Goal: Task Accomplishment & Management: Use online tool/utility

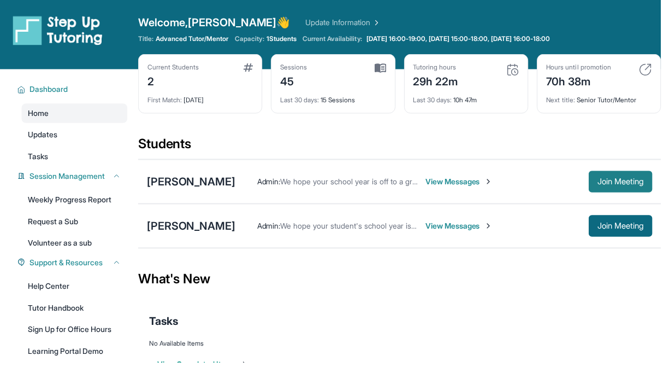
click at [621, 181] on span "Join Meeting" at bounding box center [628, 183] width 47 height 7
click at [621, 226] on span "Join Meeting" at bounding box center [628, 228] width 47 height 7
click at [629, 181] on span "Join Meeting" at bounding box center [628, 183] width 47 height 7
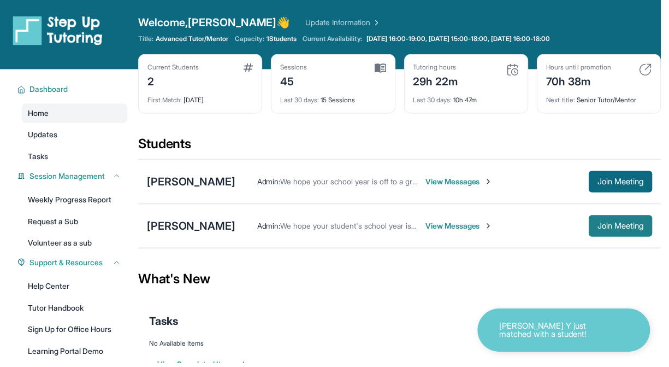
click at [613, 229] on span "Join Meeting" at bounding box center [628, 228] width 47 height 7
